Goal: Check status: Check status

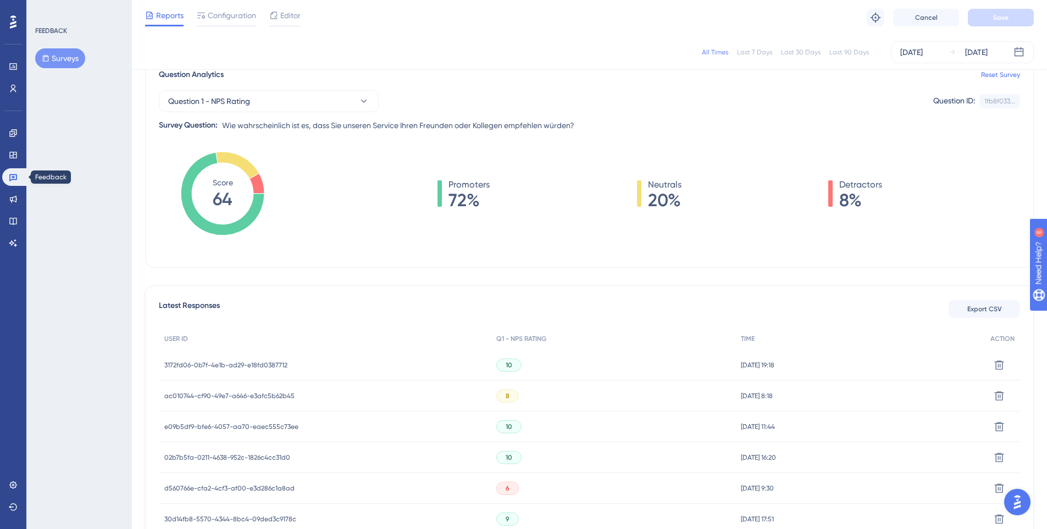
click at [8, 180] on link at bounding box center [15, 177] width 26 height 18
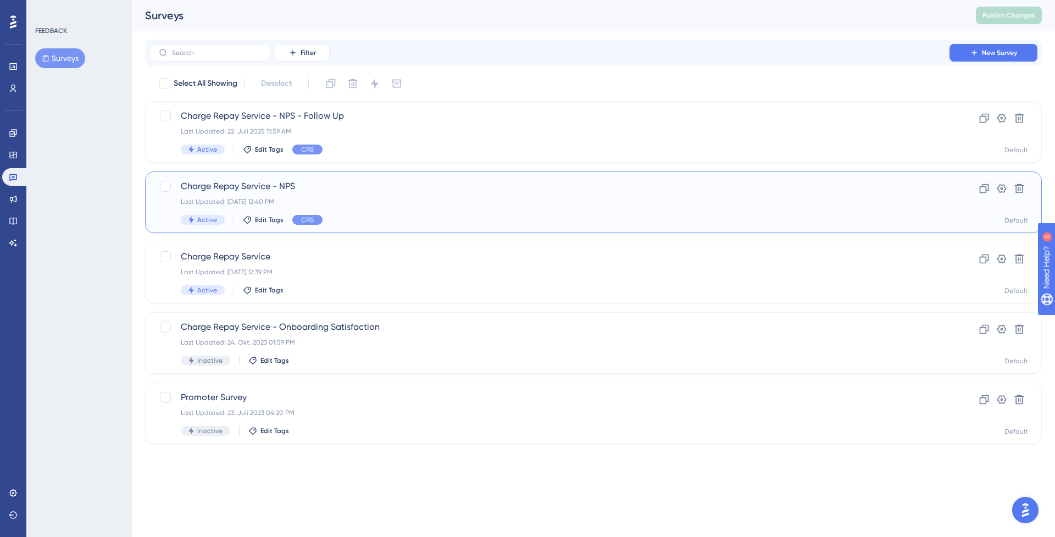
click at [392, 198] on div "Last Updated: [DATE] 12:40 PM" at bounding box center [550, 201] width 738 height 9
